Goal: Navigation & Orientation: Find specific page/section

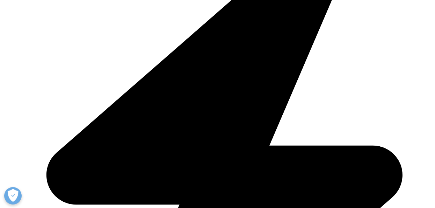
scroll to position [244, 0]
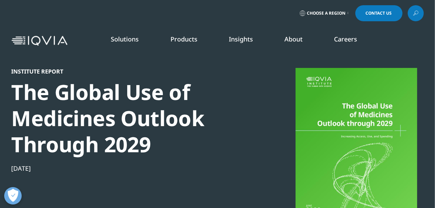
click at [341, 14] on span "Choose a Region" at bounding box center [326, 13] width 39 height 6
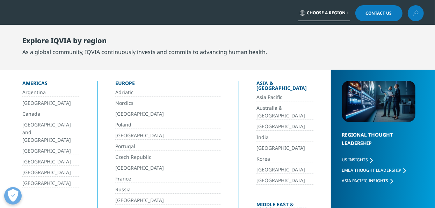
click at [256, 134] on link "India" at bounding box center [284, 138] width 57 height 8
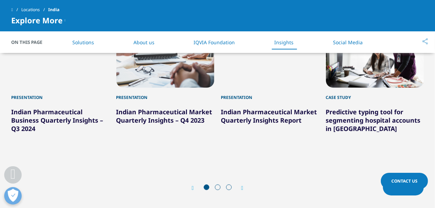
scroll to position [1001, 0]
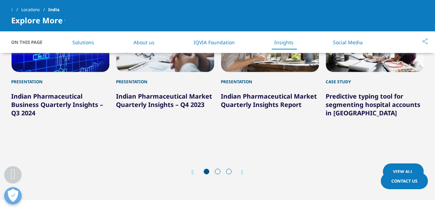
click at [242, 170] on icon "Next slide" at bounding box center [242, 173] width 2 height 6
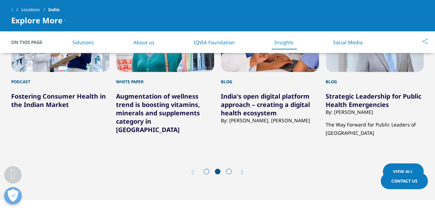
click at [242, 170] on icon "Next slide" at bounding box center [242, 173] width 2 height 6
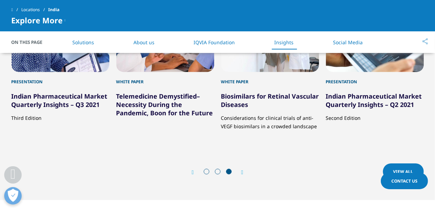
click at [242, 170] on icon "Next slide" at bounding box center [242, 173] width 2 height 6
click at [243, 170] on icon "Next slide" at bounding box center [242, 173] width 2 height 6
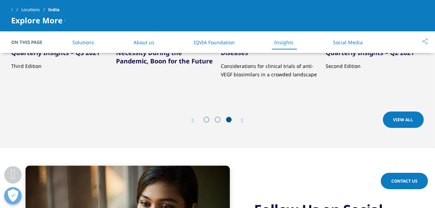
scroll to position [1071, 0]
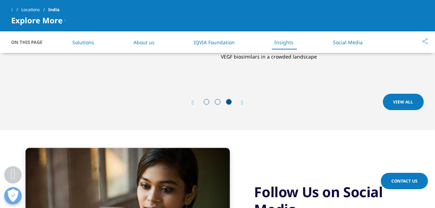
click at [379, 92] on div "Prev View All Next View All" at bounding box center [218, 102] width 412 height 21
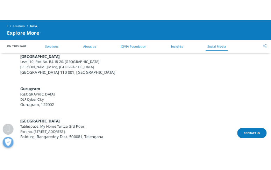
scroll to position [2055, 0]
